Goal: Task Accomplishment & Management: Manage account settings

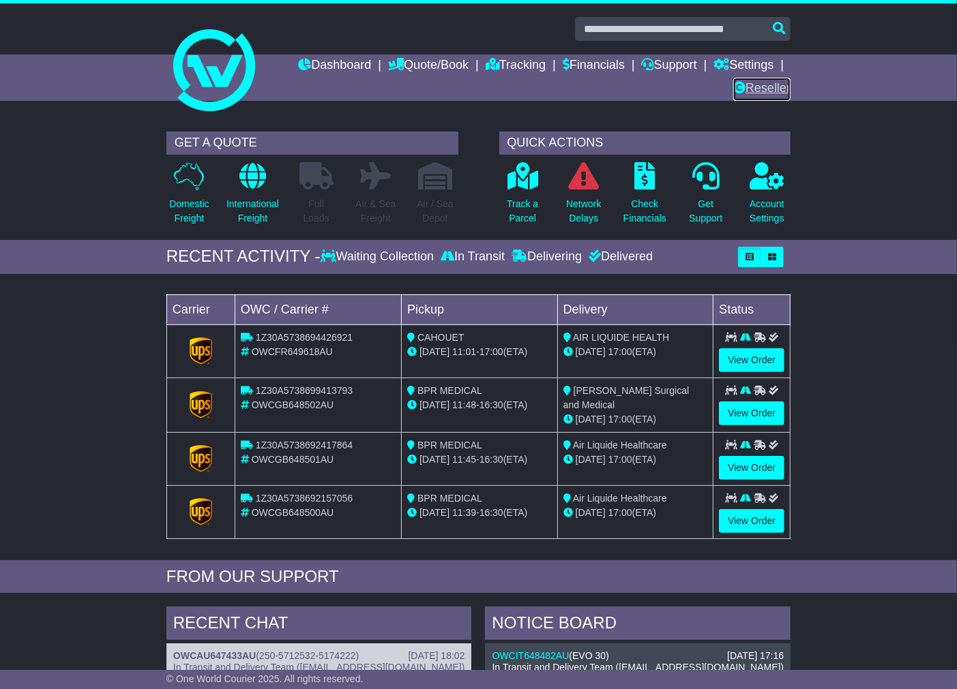
click at [752, 83] on link "Reseller" at bounding box center [761, 89] width 57 height 23
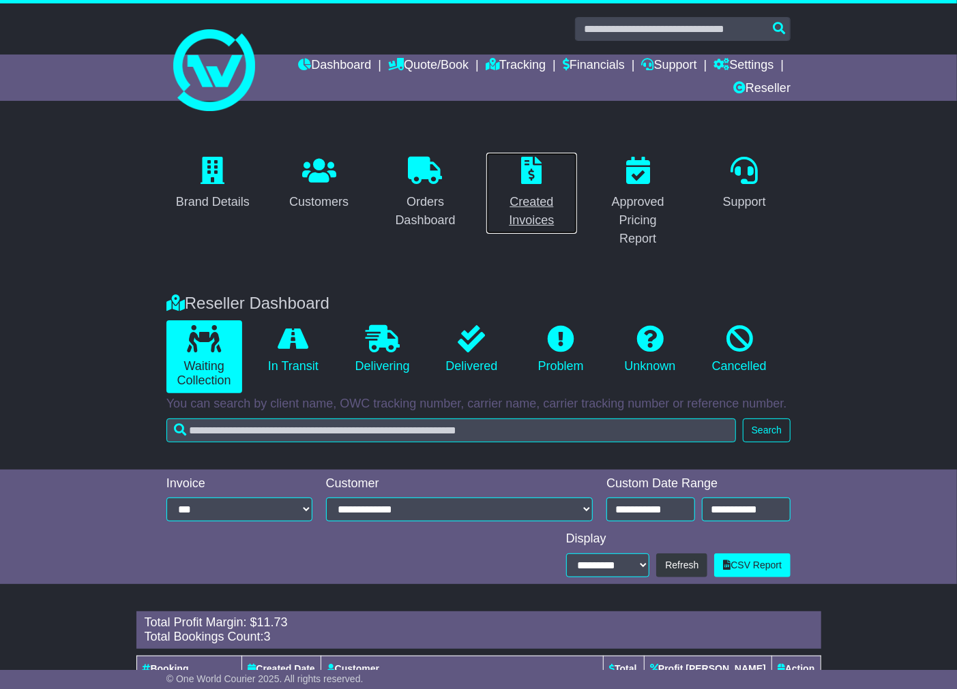
click at [522, 200] on div "Created Invoices" at bounding box center [531, 211] width 75 height 37
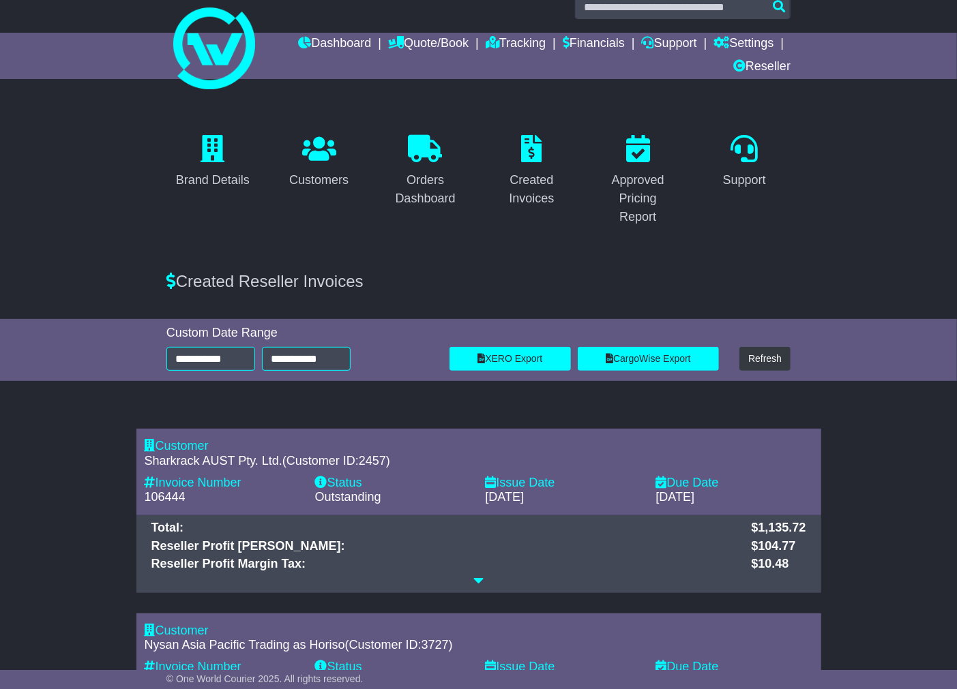
scroll to position [21, 0]
click at [914, 215] on div "Brand Details Customers Orders Dashboard Created Invoices Approved Pricing Repo…" at bounding box center [478, 181] width 957 height 155
